Goal: Task Accomplishment & Management: Manage account settings

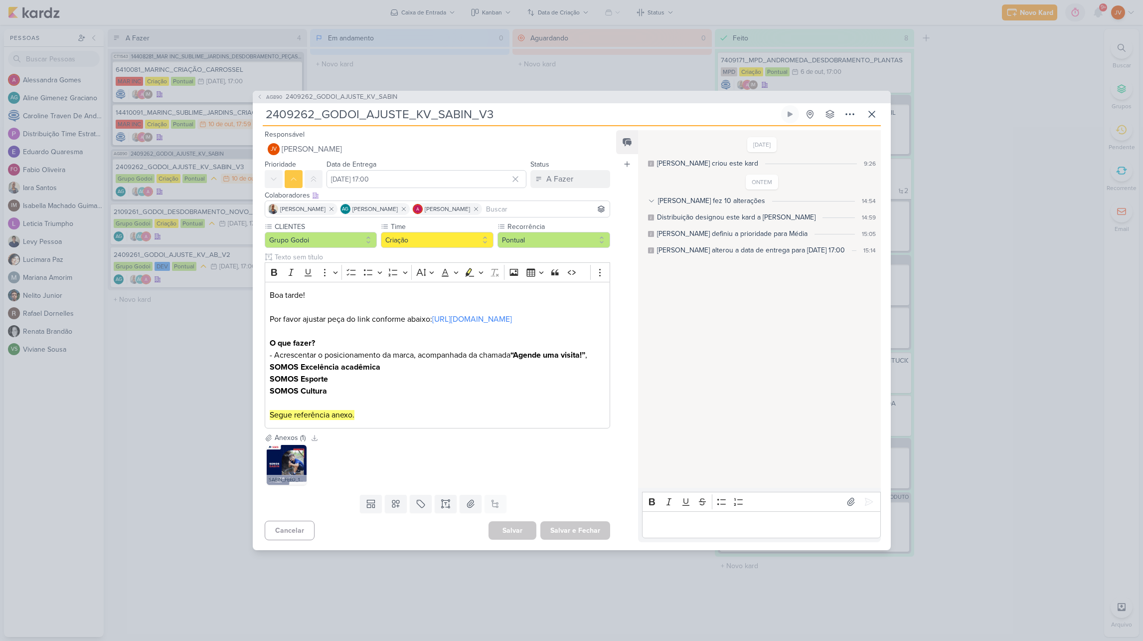
click at [971, 95] on div "AG890 2409262_GODOI_AJUSTE_KV_SABIN 2409262_GODOI_AJUSTE_KV_SABIN_V3" at bounding box center [571, 320] width 1143 height 641
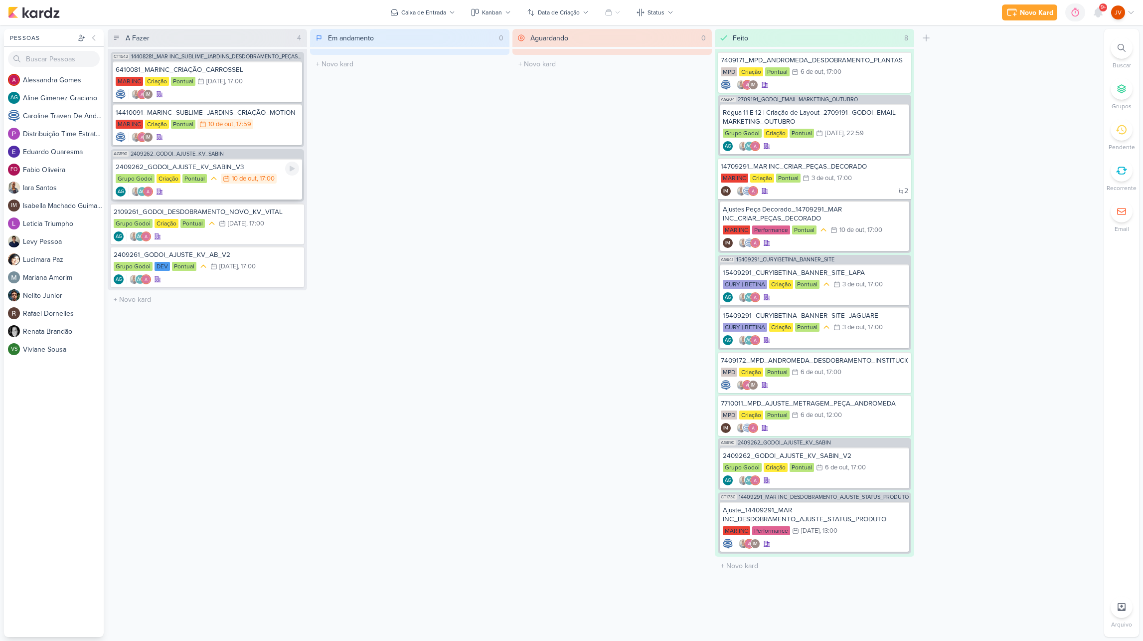
click at [246, 170] on div "2409262_GODOI_AJUSTE_KV_SABIN_V3" at bounding box center [207, 167] width 183 height 9
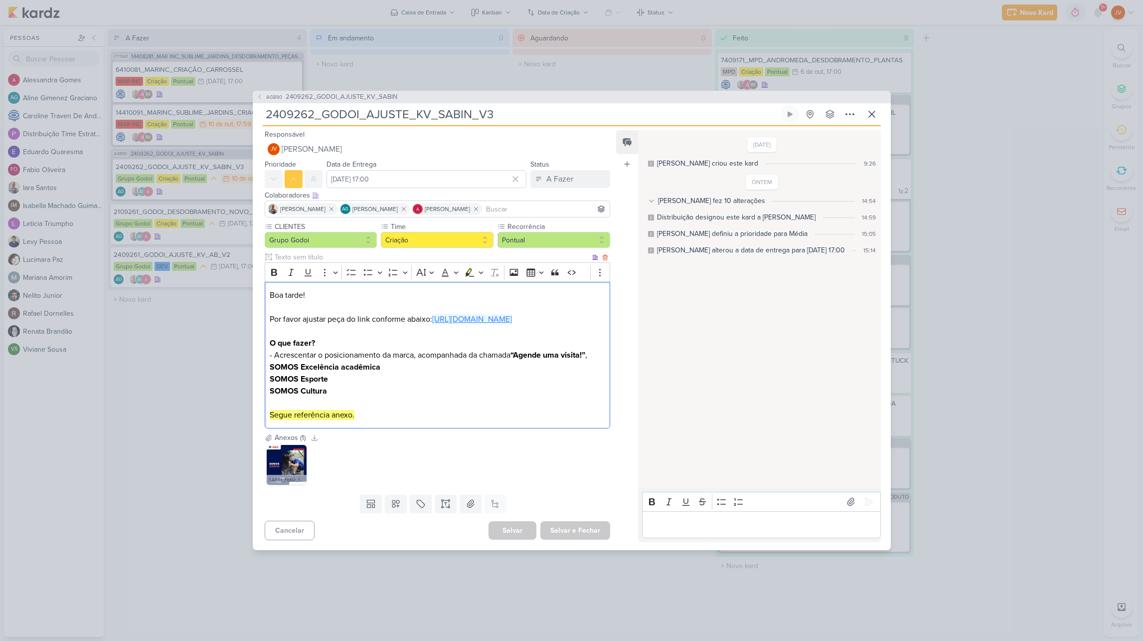
click at [499, 314] on link "[URL][DOMAIN_NAME]" at bounding box center [472, 319] width 80 height 10
click at [279, 452] on img at bounding box center [287, 465] width 40 height 40
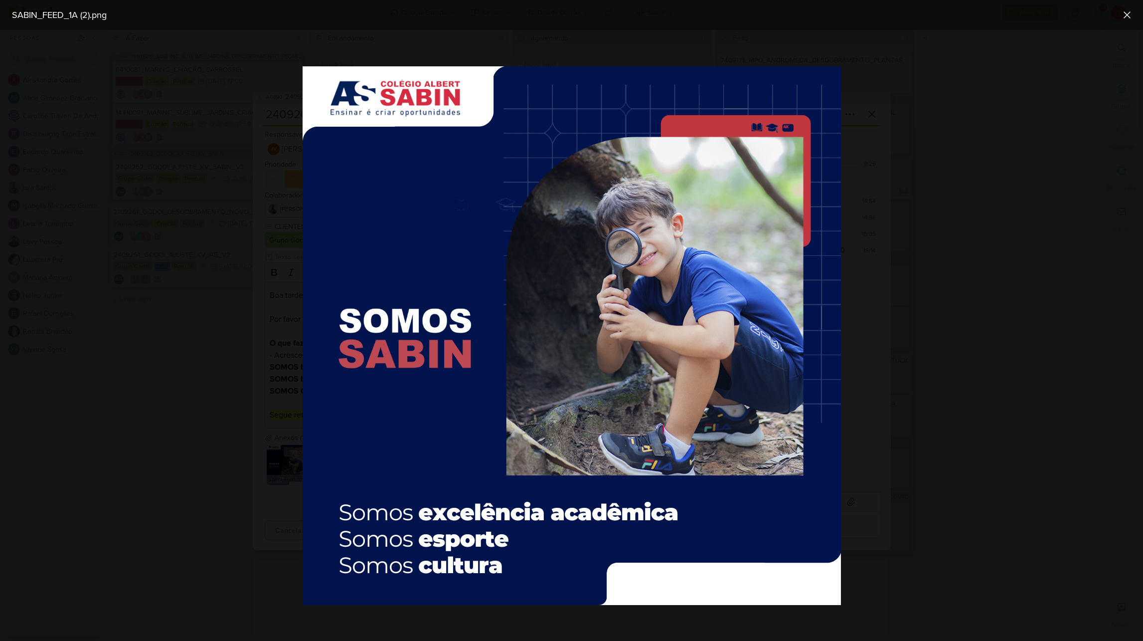
click at [279, 452] on div at bounding box center [571, 335] width 1143 height 611
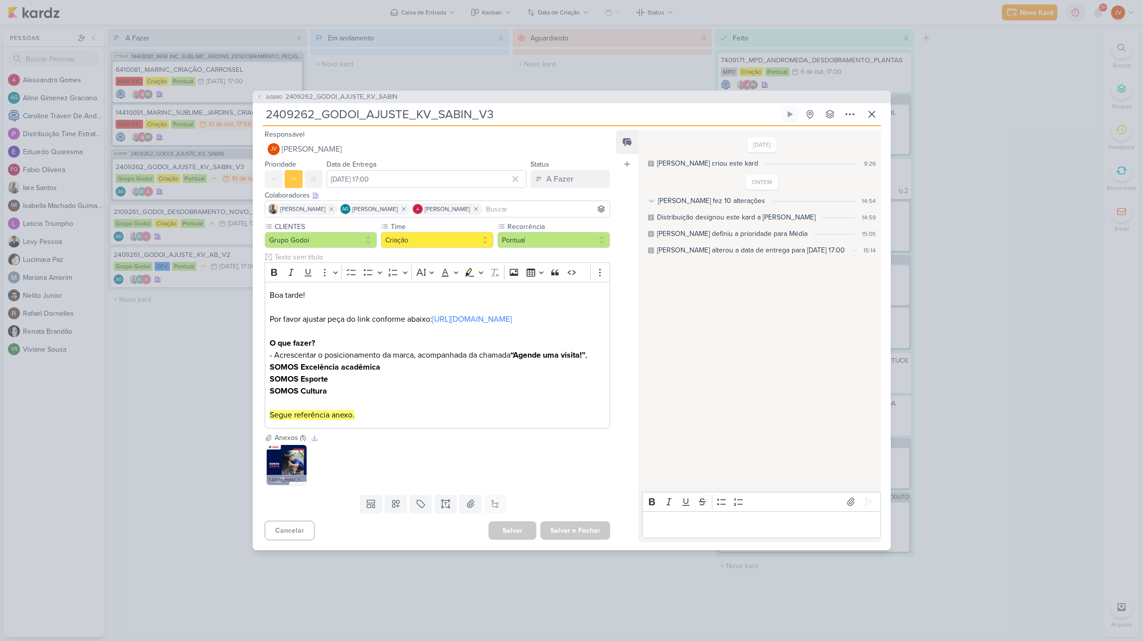
click at [651, 197] on icon at bounding box center [651, 200] width 7 height 7
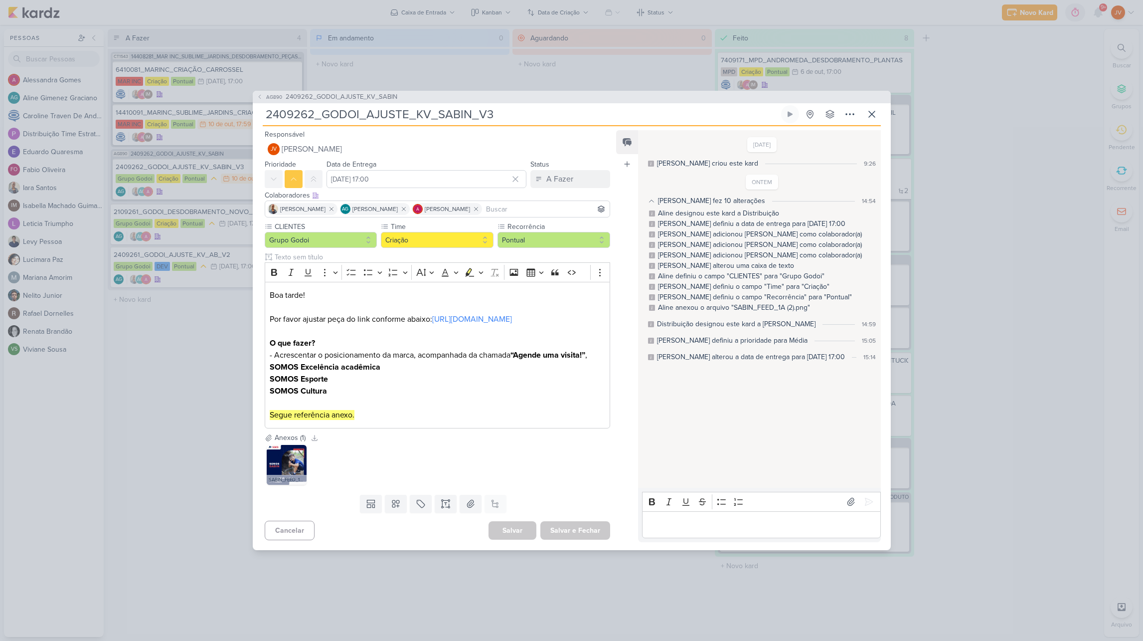
click at [652, 199] on icon at bounding box center [652, 200] width 4 height 2
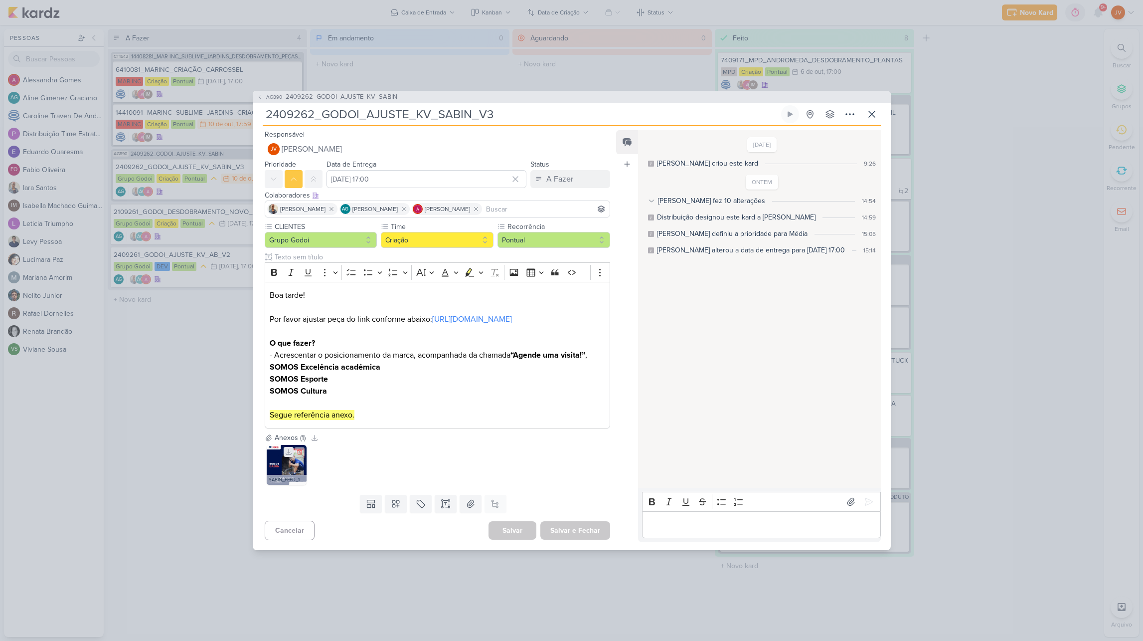
click at [286, 455] on icon at bounding box center [288, 451] width 5 height 5
click at [287, 472] on img at bounding box center [287, 465] width 40 height 40
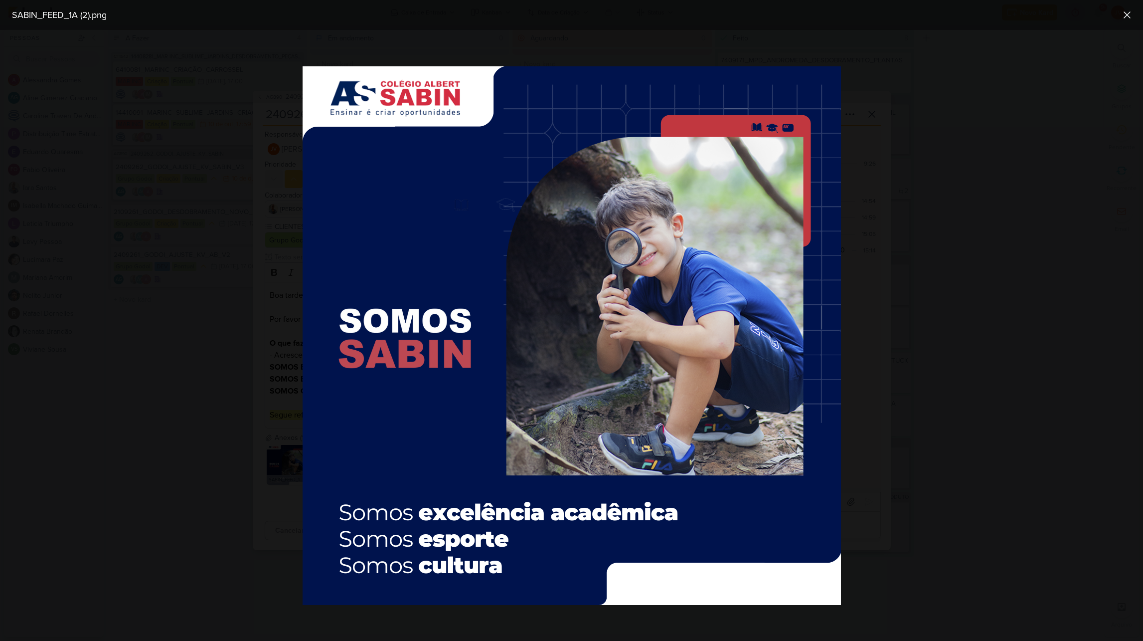
click at [287, 472] on div at bounding box center [571, 335] width 1143 height 611
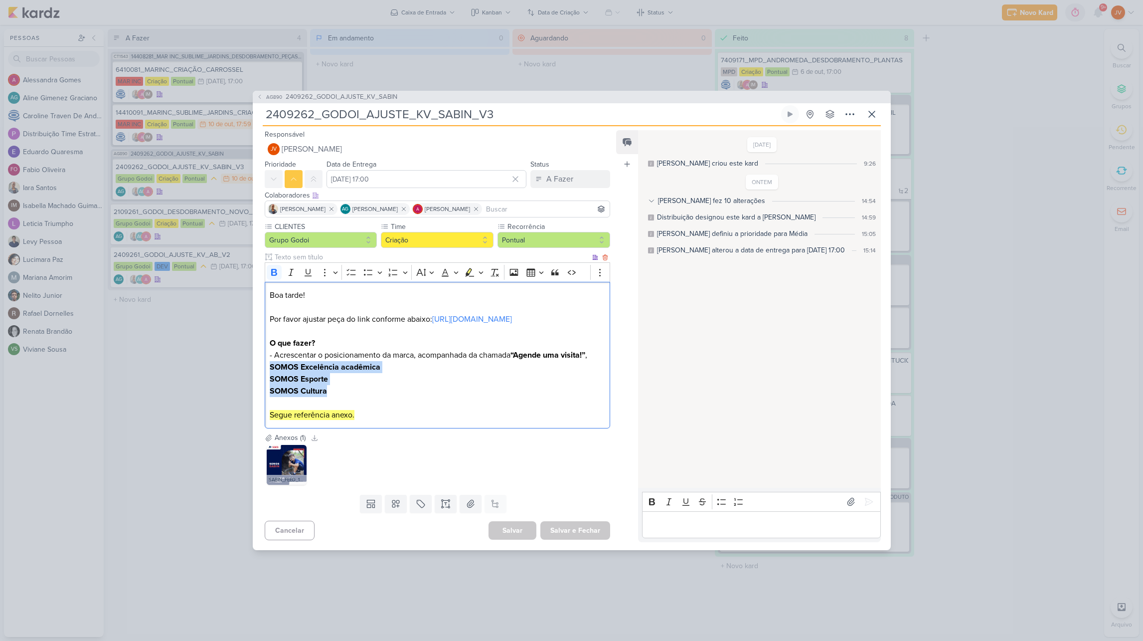
drag, startPoint x: 330, startPoint y: 395, endPoint x: 271, endPoint y: 370, distance: 63.4
click at [271, 370] on p "O que fazer? - Acrescentar o posicionamento da marca, acompanhada da chamada “A…" at bounding box center [437, 379] width 335 height 84
copy p "SOMOS Excelência acadêmica SOMOS Esporte SOMOS Cultura"
click at [289, 472] on img at bounding box center [287, 465] width 40 height 40
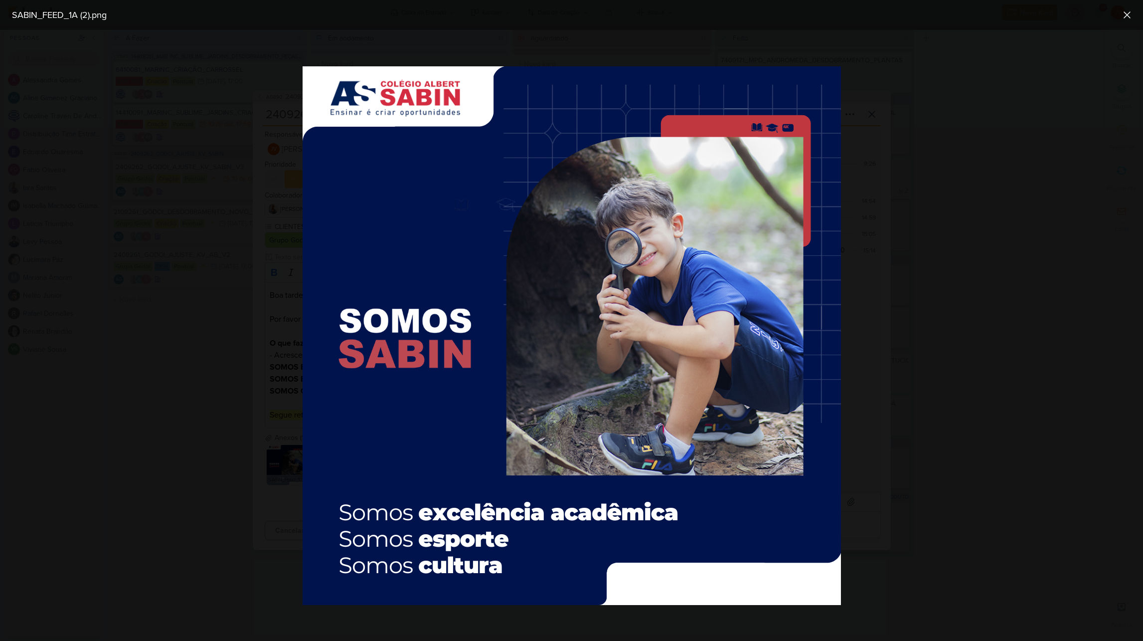
click at [1032, 333] on div at bounding box center [571, 335] width 1143 height 611
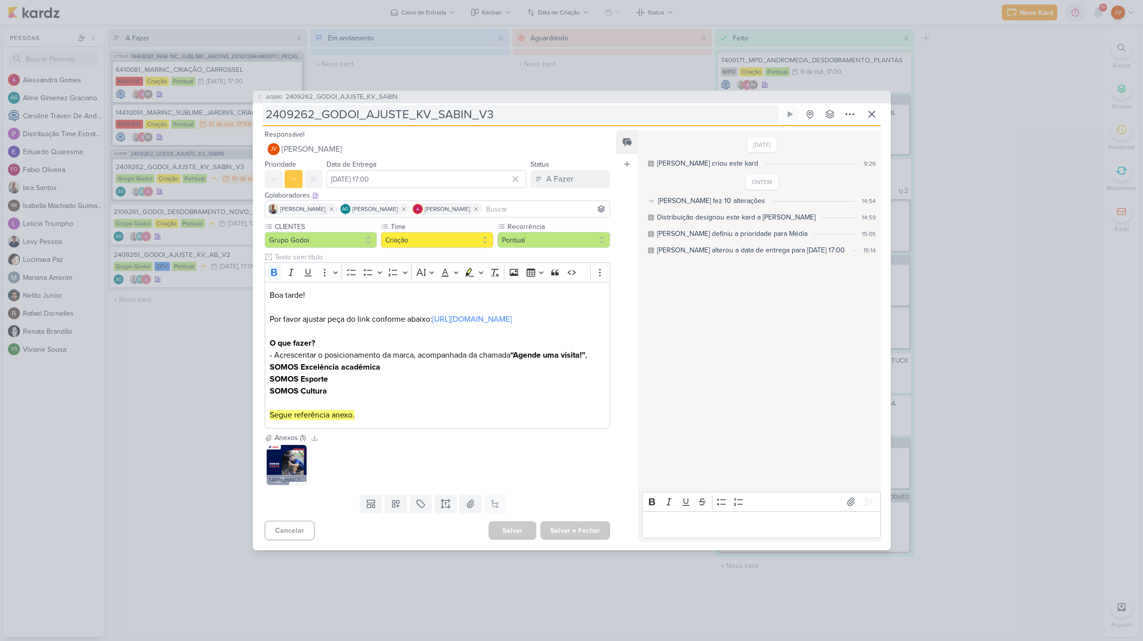
click at [450, 108] on input "2409262_GODOI_AJUSTE_KV_SABIN_V3" at bounding box center [521, 114] width 516 height 18
click at [450, 109] on input "2409262_GODOI_AJUSTE_KV_SABIN_V3" at bounding box center [521, 114] width 516 height 18
click at [454, 108] on input "2409262_GODOI_AJUSTE_KV_SABIN_V3" at bounding box center [521, 114] width 516 height 18
click at [665, 526] on p "Editor editing area: main" at bounding box center [762, 524] width 228 height 12
click at [867, 496] on icon at bounding box center [869, 501] width 10 height 10
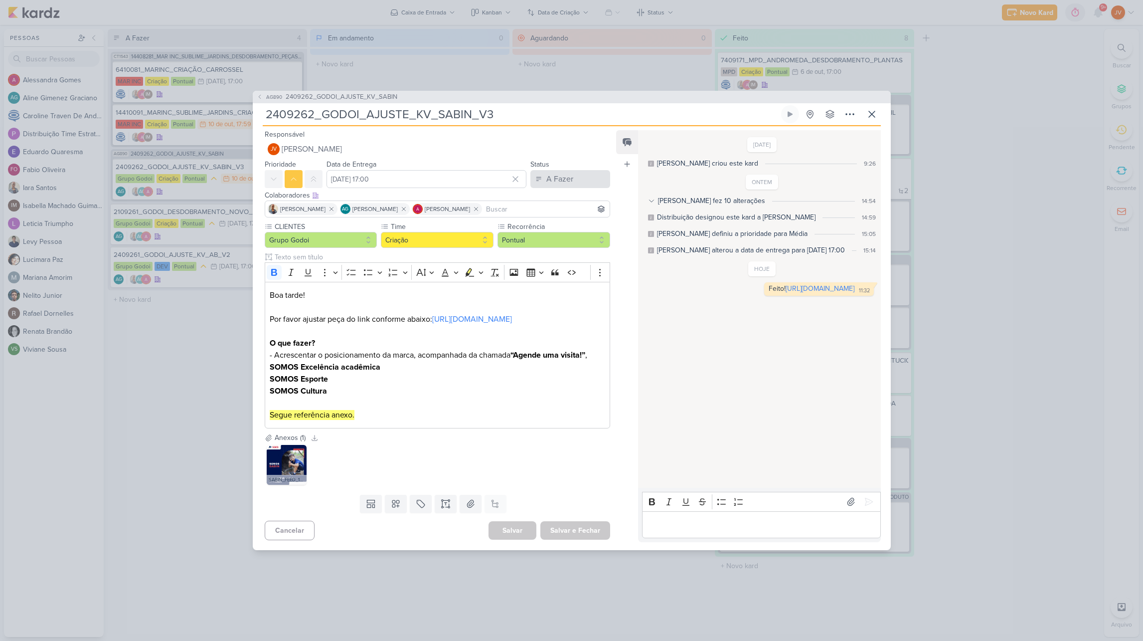
click at [564, 173] on div "A Fazer" at bounding box center [559, 179] width 27 height 12
click at [551, 229] on div "Aguardando" at bounding box center [559, 234] width 38 height 10
click at [579, 537] on button "Salvar e Fechar" at bounding box center [575, 530] width 70 height 18
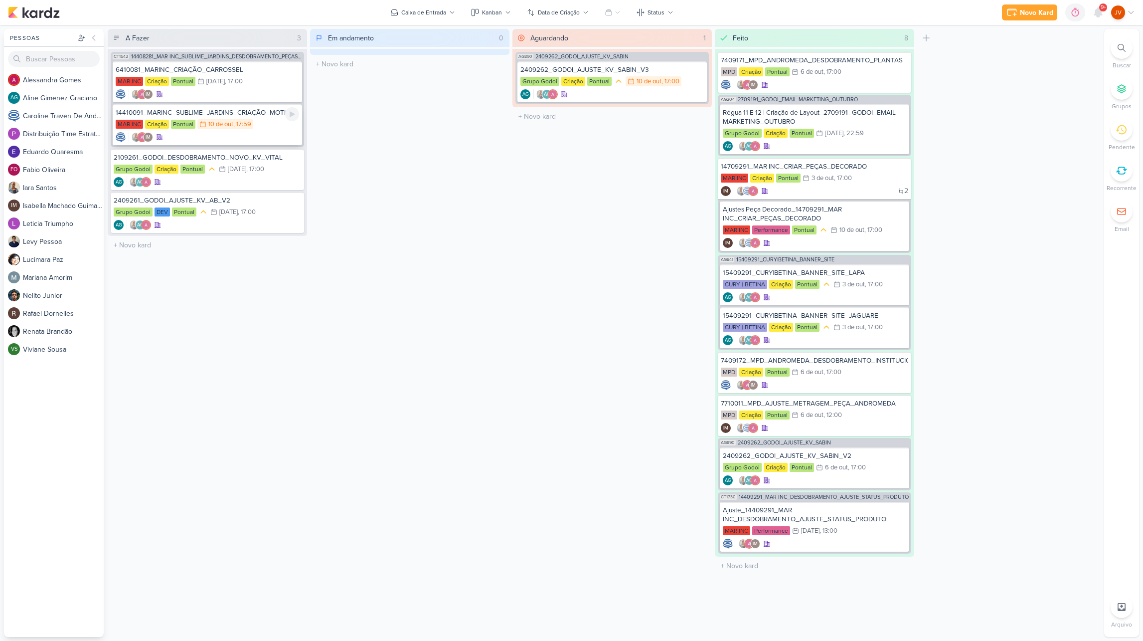
click at [264, 127] on div "MAR INC Criação Pontual 10/10 [DATE] 17:59" at bounding box center [207, 124] width 183 height 11
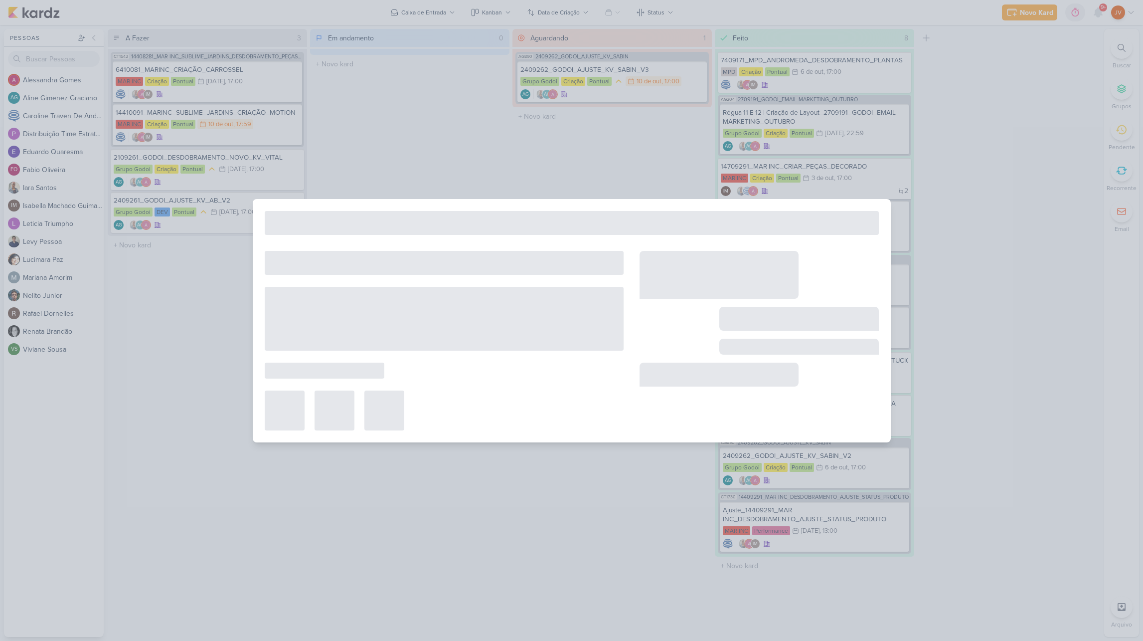
type input "14410091_MARINC_SUBLIME_JARDINS_CRIAÇÃO_MOTION"
type input "[DATE] 17:59"
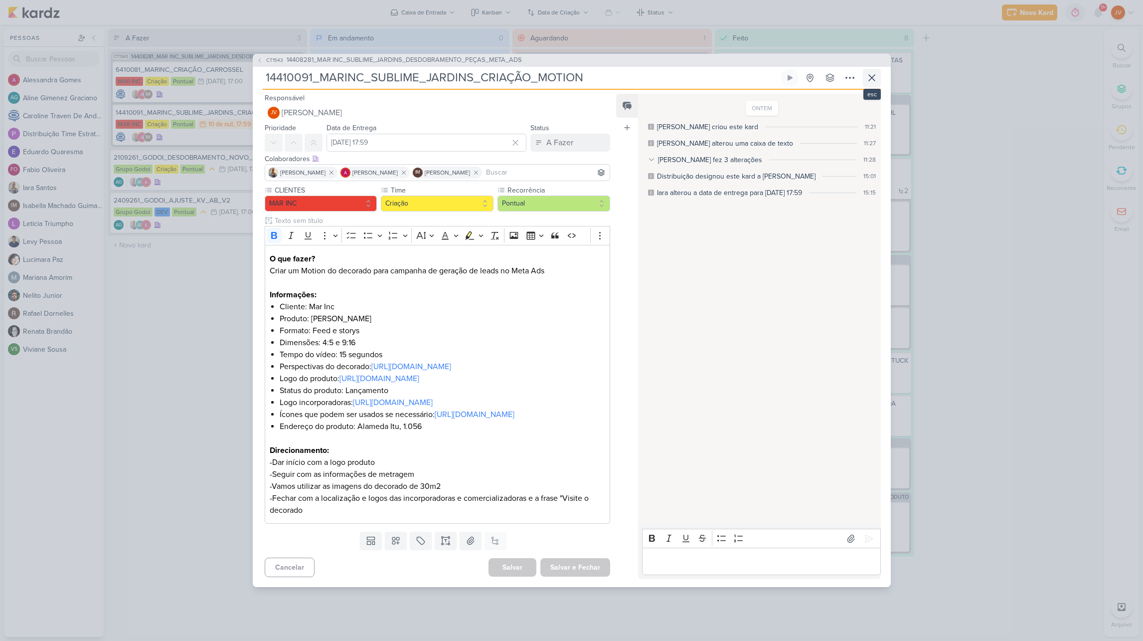
click at [876, 72] on icon at bounding box center [872, 78] width 12 height 12
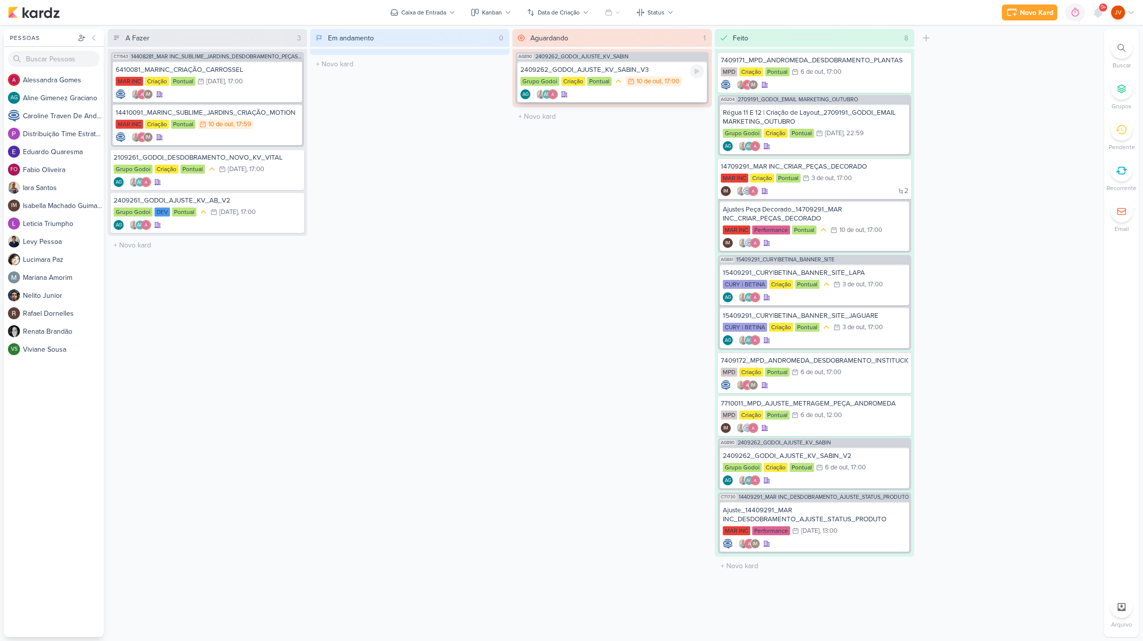
click at [644, 73] on div "2409262_GODOI_AJUSTE_KV_SABIN_V3" at bounding box center [611, 69] width 183 height 9
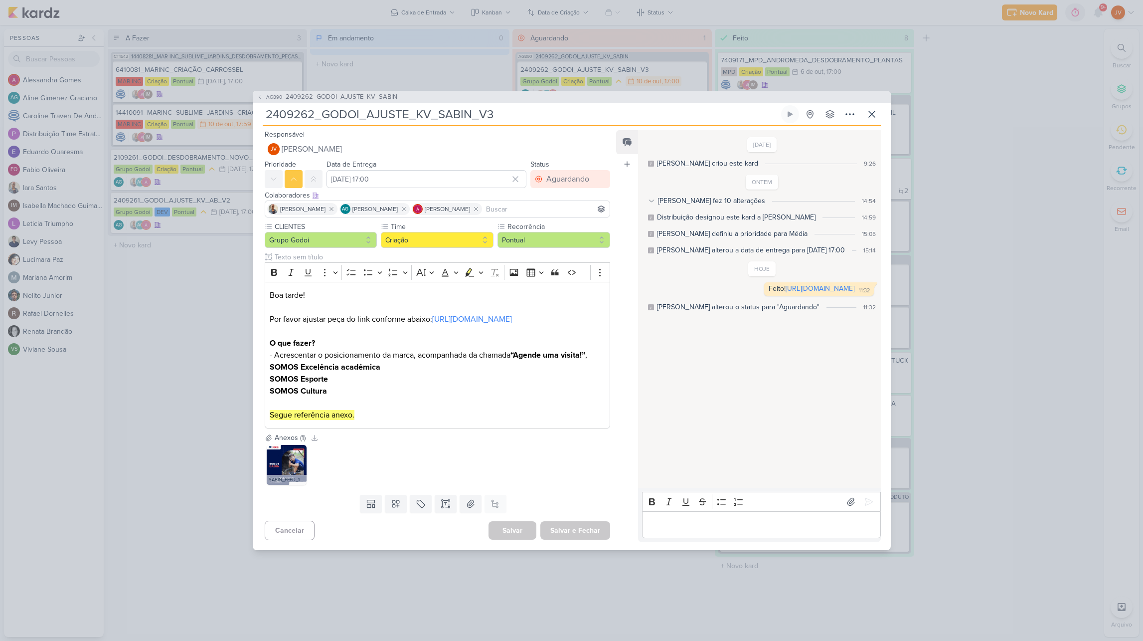
click at [997, 162] on div "AG890 2409262_GODOI_AJUSTE_KV_SABIN 2409262_GODOI_AJUSTE_KV_SABIN_V3" at bounding box center [571, 320] width 1143 height 641
